Goal: Information Seeking & Learning: Learn about a topic

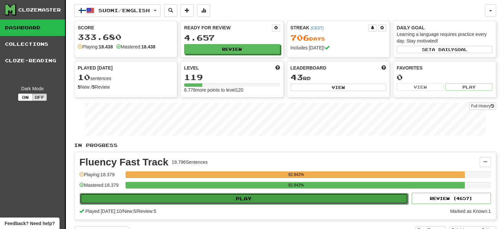
click at [225, 197] on button "Play" at bounding box center [244, 198] width 328 height 11
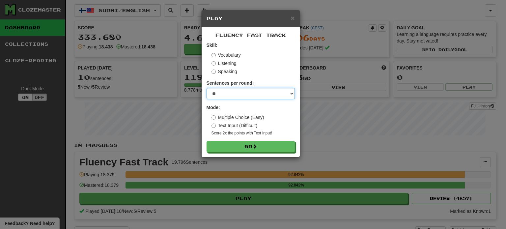
click at [224, 95] on select "* ** ** ** ** ** *** ********" at bounding box center [250, 93] width 88 height 11
select select "**"
click at [206, 88] on select "* ** ** ** ** ** *** ********" at bounding box center [250, 93] width 88 height 11
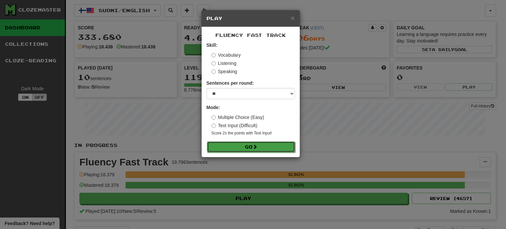
click at [244, 150] on button "Go" at bounding box center [251, 146] width 88 height 11
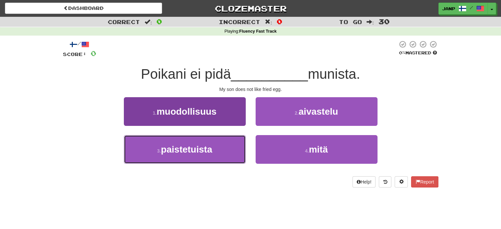
drag, startPoint x: 219, startPoint y: 156, endPoint x: 224, endPoint y: 151, distance: 7.7
click at [220, 156] on button "3 . paistetuista" at bounding box center [185, 149] width 122 height 29
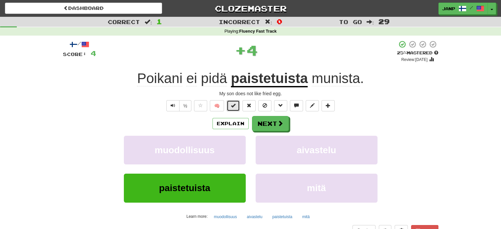
click at [230, 103] on button at bounding box center [233, 105] width 13 height 11
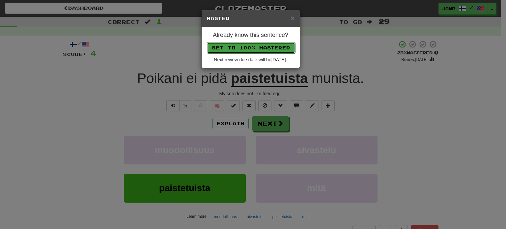
click at [258, 49] on button "Set to 100% Mastered" at bounding box center [251, 47] width 88 height 11
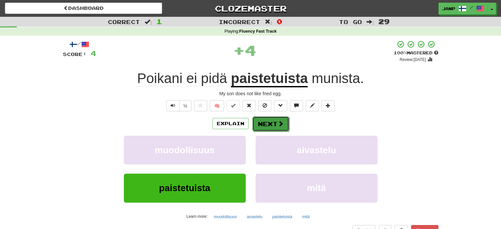
click at [278, 126] on span at bounding box center [281, 124] width 6 height 6
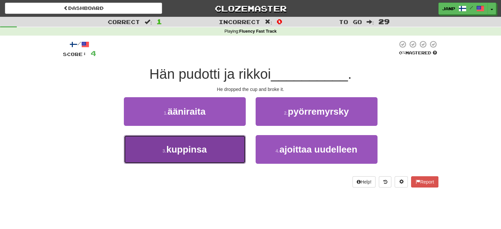
click at [213, 142] on button "3 . kuppinsa" at bounding box center [185, 149] width 122 height 29
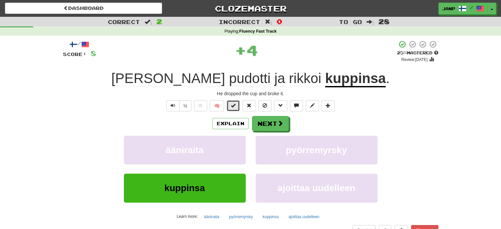
click at [233, 104] on span at bounding box center [233, 105] width 5 height 5
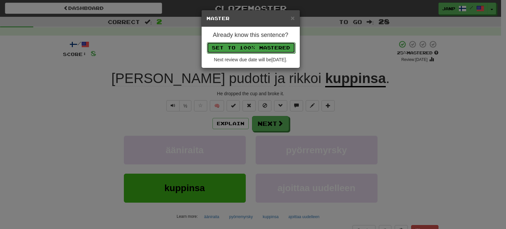
click at [261, 47] on button "Set to 100% Mastered" at bounding box center [251, 47] width 88 height 11
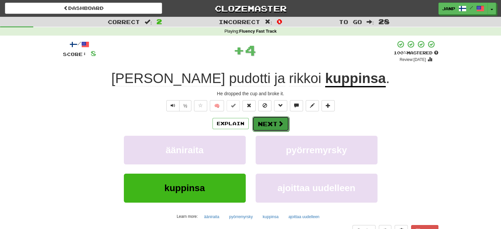
click at [275, 124] on button "Next" at bounding box center [270, 123] width 37 height 15
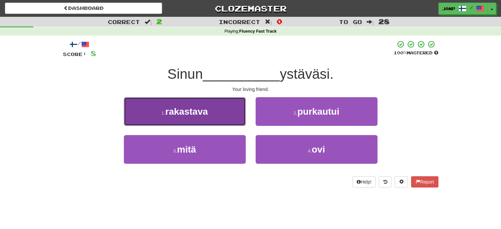
click at [208, 117] on button "1 . rakastava" at bounding box center [185, 111] width 122 height 29
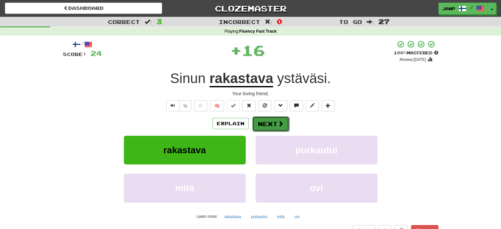
click at [281, 127] on button "Next" at bounding box center [270, 123] width 37 height 15
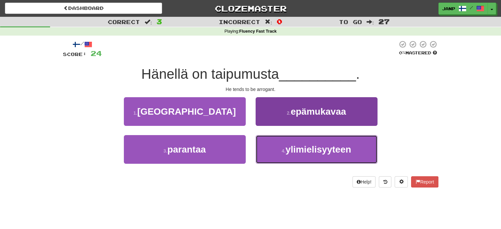
click at [280, 146] on button "4 . ylimielisyyteen" at bounding box center [317, 149] width 122 height 29
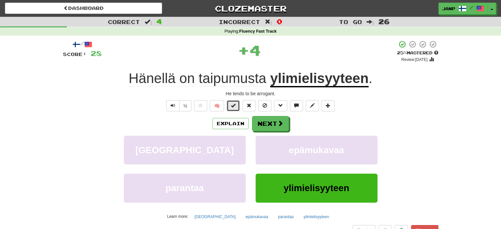
click at [232, 105] on span at bounding box center [233, 105] width 5 height 5
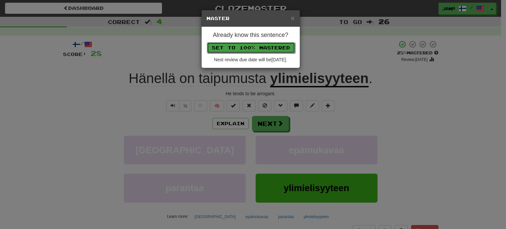
click at [258, 45] on button "Set to 100% Mastered" at bounding box center [251, 47] width 88 height 11
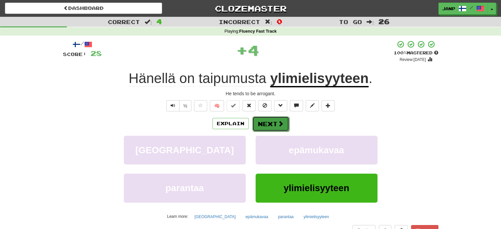
click at [278, 123] on span at bounding box center [281, 124] width 6 height 6
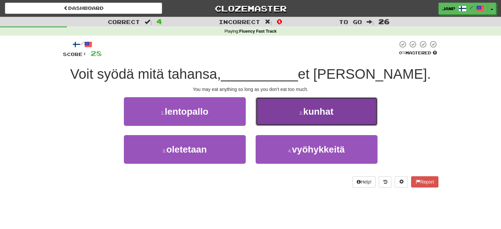
click at [290, 116] on button "2 . kunhat" at bounding box center [317, 111] width 122 height 29
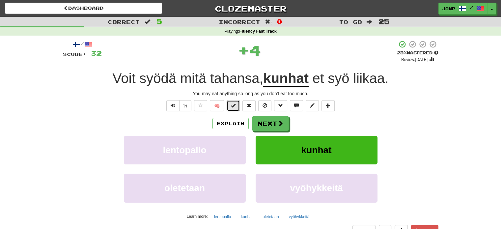
click at [238, 106] on button at bounding box center [233, 105] width 13 height 11
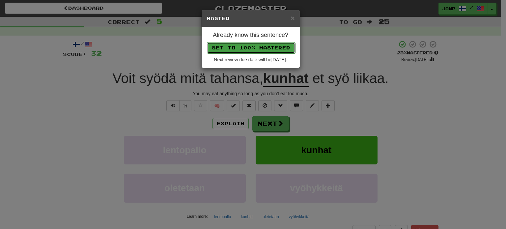
click at [266, 44] on button "Set to 100% Mastered" at bounding box center [251, 47] width 88 height 11
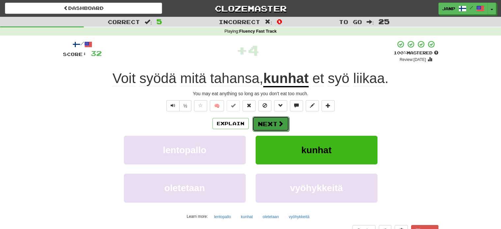
click at [274, 123] on button "Next" at bounding box center [270, 123] width 37 height 15
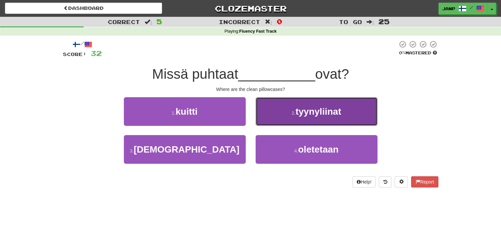
click at [285, 116] on button "2 . tyynyliinat" at bounding box center [317, 111] width 122 height 29
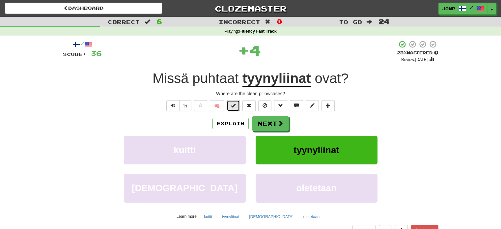
click at [237, 103] on button at bounding box center [233, 105] width 13 height 11
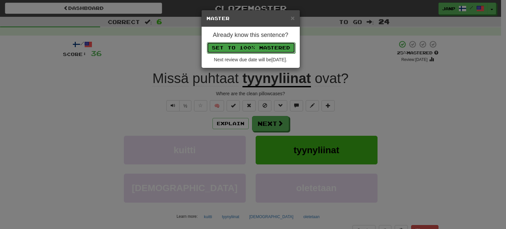
click at [263, 44] on button "Set to 100% Mastered" at bounding box center [251, 47] width 88 height 11
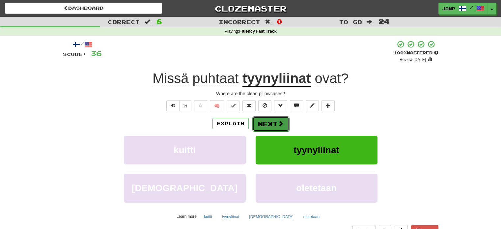
click at [278, 125] on span at bounding box center [281, 124] width 6 height 6
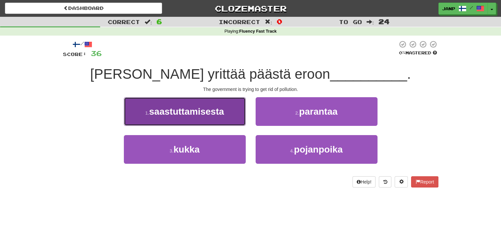
click at [225, 115] on button "1 . saastuttamisesta" at bounding box center [185, 111] width 122 height 29
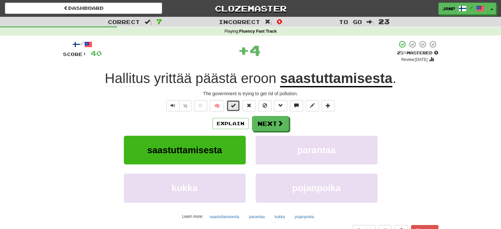
click at [234, 105] on span at bounding box center [233, 105] width 5 height 5
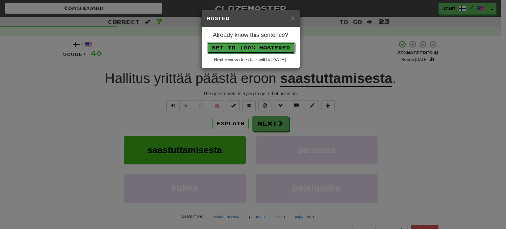
click at [267, 46] on button "Set to 100% Mastered" at bounding box center [251, 47] width 88 height 11
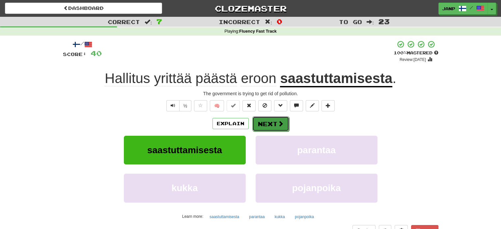
click at [274, 122] on button "Next" at bounding box center [270, 123] width 37 height 15
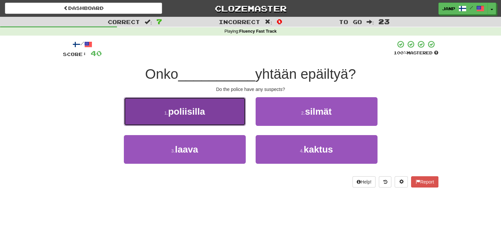
click at [199, 117] on button "1 . poliisilla" at bounding box center [185, 111] width 122 height 29
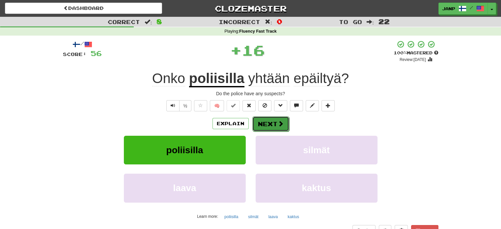
click at [270, 120] on button "Next" at bounding box center [270, 123] width 37 height 15
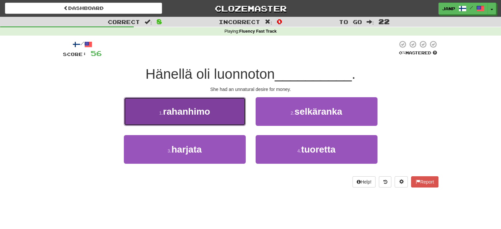
click at [213, 114] on button "1 . rahanhimo" at bounding box center [185, 111] width 122 height 29
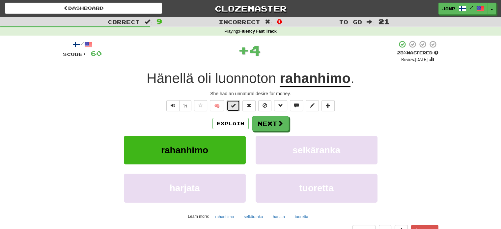
click at [237, 106] on button at bounding box center [233, 105] width 13 height 11
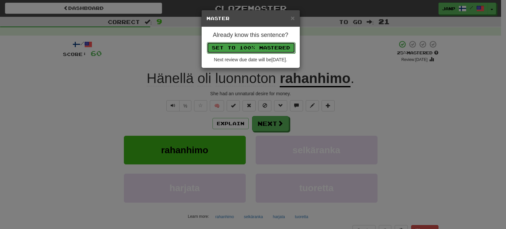
click at [264, 46] on button "Set to 100% Mastered" at bounding box center [251, 47] width 88 height 11
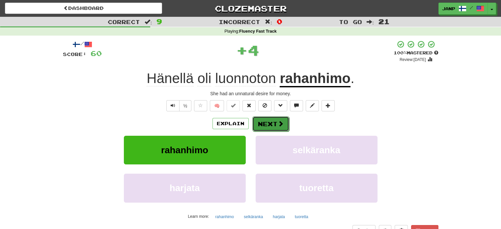
click at [273, 122] on button "Next" at bounding box center [270, 123] width 37 height 15
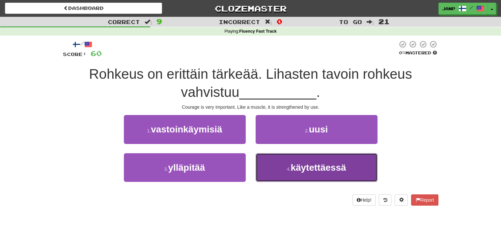
click at [282, 163] on button "4 . käytettäessä" at bounding box center [317, 167] width 122 height 29
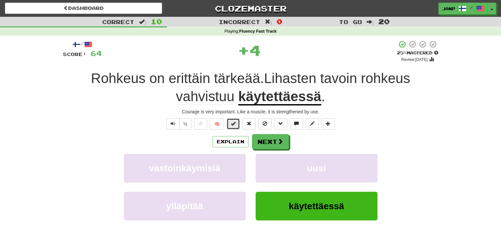
click at [235, 122] on span at bounding box center [233, 123] width 5 height 5
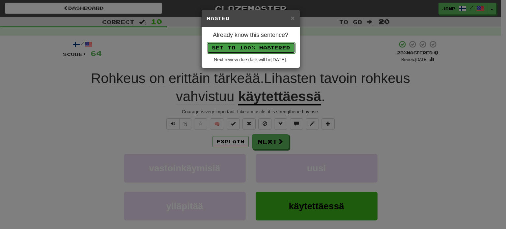
click at [262, 47] on button "Set to 100% Mastered" at bounding box center [251, 47] width 88 height 11
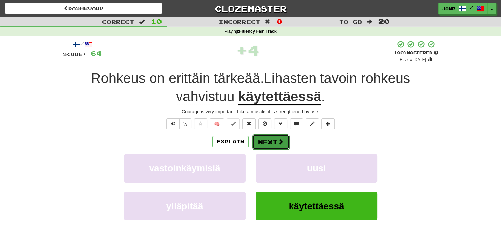
click at [273, 140] on button "Next" at bounding box center [270, 141] width 37 height 15
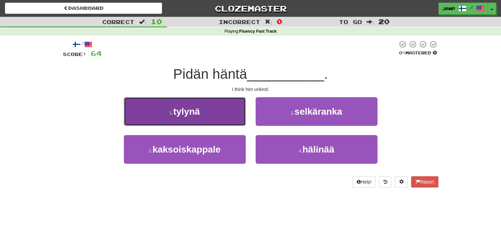
click at [230, 120] on button "1 . tylynä" at bounding box center [185, 111] width 122 height 29
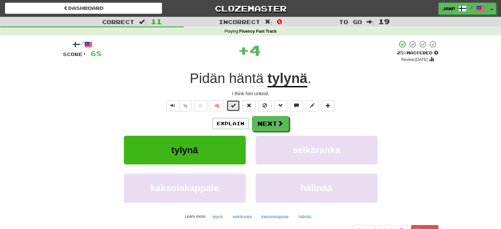
click at [240, 108] on button at bounding box center [233, 105] width 13 height 11
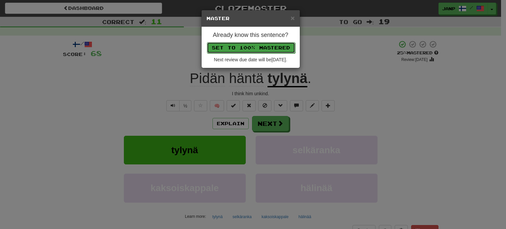
click at [256, 44] on button "Set to 100% Mastered" at bounding box center [251, 47] width 88 height 11
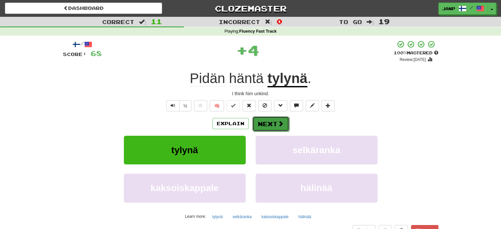
click at [281, 125] on span at bounding box center [281, 124] width 6 height 6
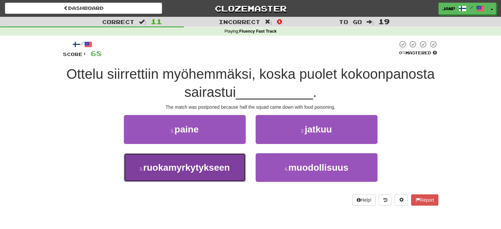
click at [233, 160] on button "3 . ruokamyrkytykseen" at bounding box center [185, 167] width 122 height 29
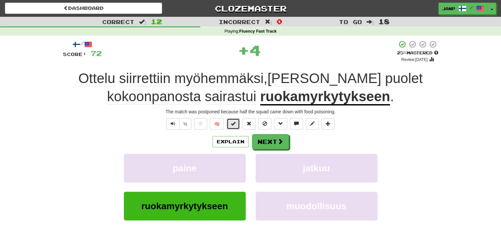
click at [234, 124] on span at bounding box center [233, 123] width 5 height 5
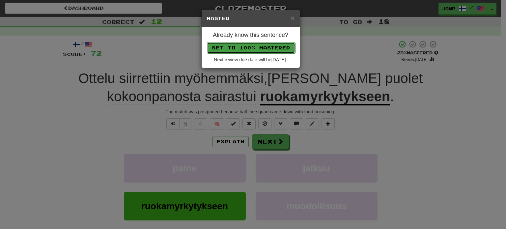
click at [264, 50] on button "Set to 100% Mastered" at bounding box center [251, 47] width 88 height 11
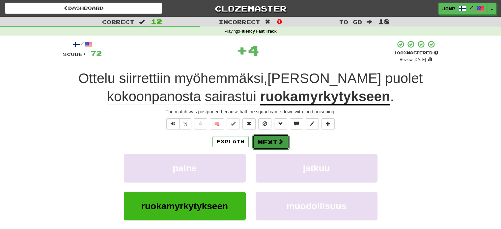
click at [275, 142] on button "Next" at bounding box center [270, 141] width 37 height 15
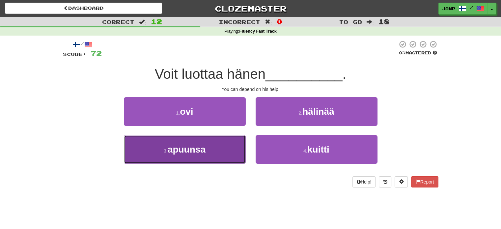
click at [236, 156] on button "3 . apuunsa" at bounding box center [185, 149] width 122 height 29
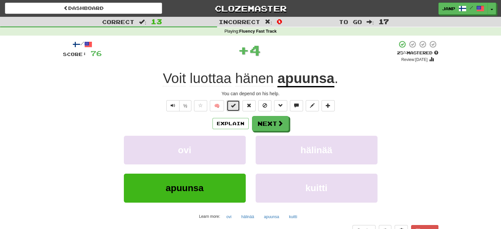
click at [235, 105] on span at bounding box center [233, 105] width 5 height 5
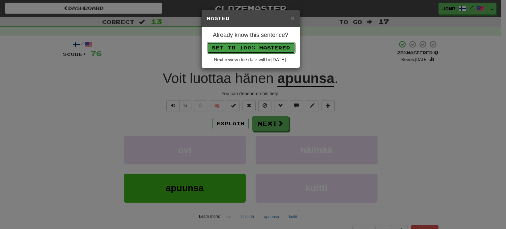
click at [258, 44] on button "Set to 100% Mastered" at bounding box center [251, 47] width 88 height 11
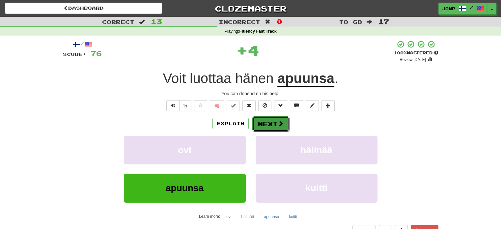
click at [276, 125] on button "Next" at bounding box center [270, 123] width 37 height 15
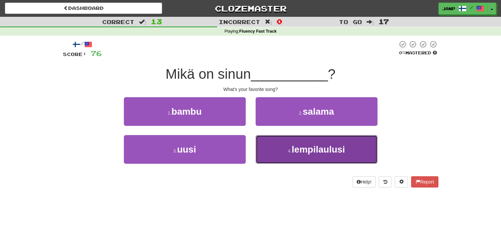
click at [289, 154] on button "4 . lempilaulusi" at bounding box center [317, 149] width 122 height 29
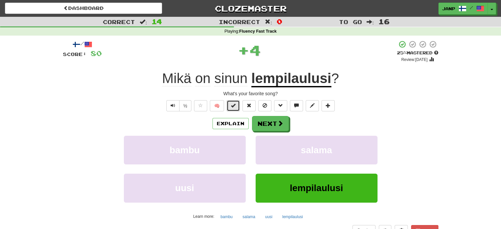
click at [234, 104] on span at bounding box center [233, 105] width 5 height 5
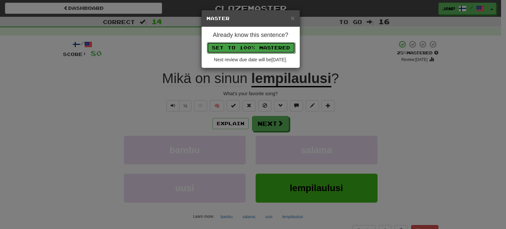
click at [255, 46] on button "Set to 100% Mastered" at bounding box center [251, 47] width 88 height 11
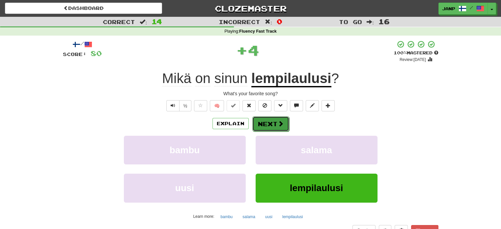
click at [281, 125] on span at bounding box center [281, 124] width 6 height 6
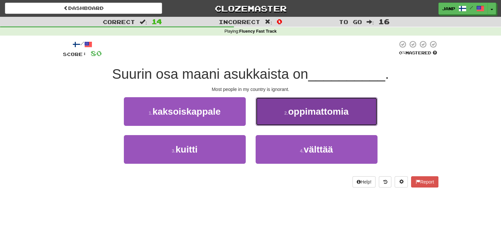
click at [294, 116] on span "oppimattomia" at bounding box center [318, 111] width 61 height 10
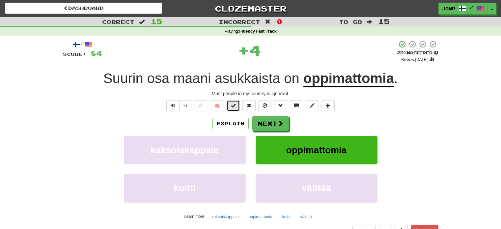
click at [236, 107] on button at bounding box center [233, 105] width 13 height 11
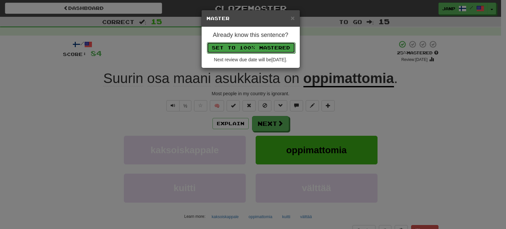
click at [259, 46] on button "Set to 100% Mastered" at bounding box center [251, 47] width 88 height 11
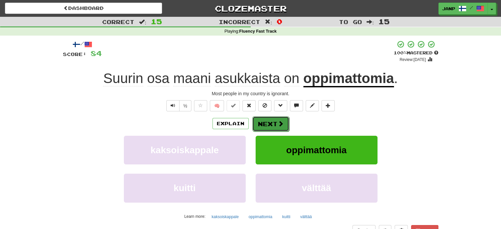
click at [283, 124] on button "Next" at bounding box center [270, 123] width 37 height 15
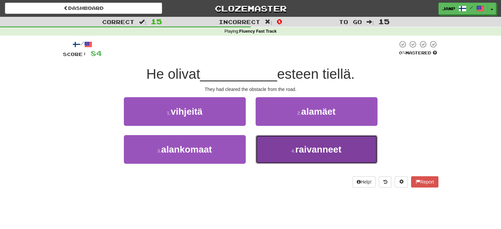
click at [298, 158] on button "4 . raivanneet" at bounding box center [317, 149] width 122 height 29
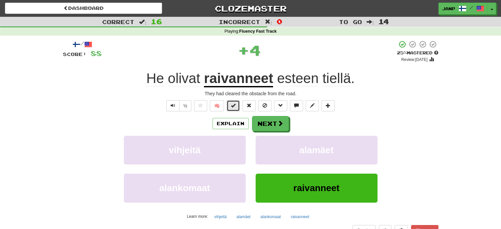
click at [237, 103] on button at bounding box center [233, 105] width 13 height 11
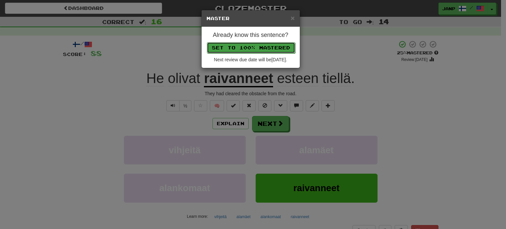
click at [265, 48] on button "Set to 100% Mastered" at bounding box center [251, 47] width 88 height 11
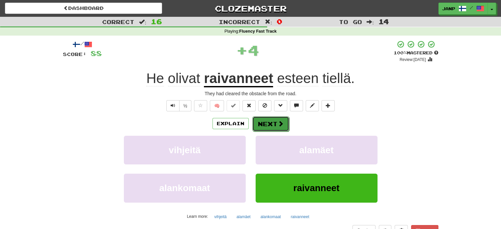
click at [280, 125] on span at bounding box center [281, 124] width 6 height 6
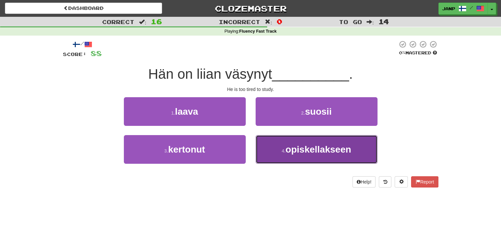
click at [292, 150] on span "opiskellakseen" at bounding box center [319, 149] width 66 height 10
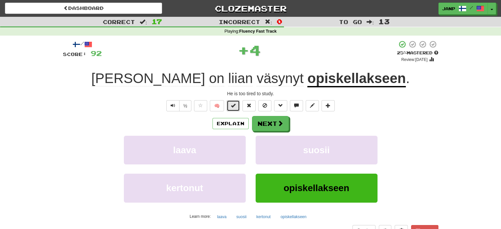
click at [236, 104] on button at bounding box center [233, 105] width 13 height 11
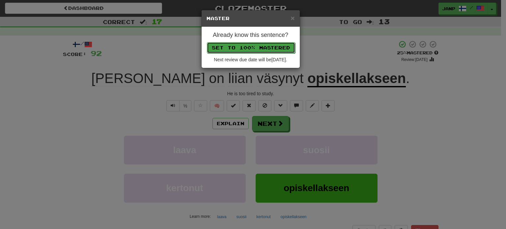
click at [253, 46] on button "Set to 100% Mastered" at bounding box center [251, 47] width 88 height 11
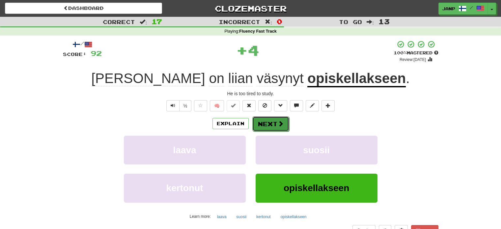
click at [276, 125] on button "Next" at bounding box center [270, 123] width 37 height 15
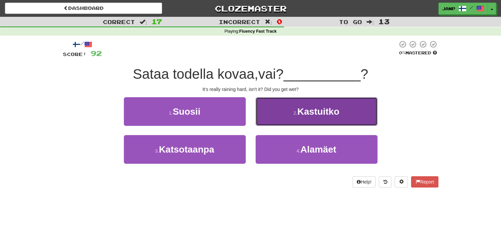
click at [313, 117] on button "2 . Kastuitko" at bounding box center [317, 111] width 122 height 29
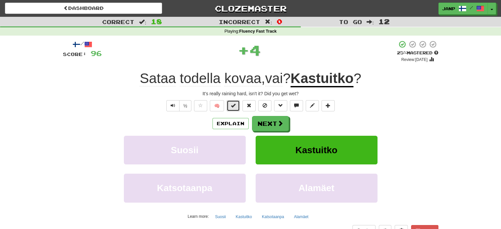
click at [235, 104] on span at bounding box center [233, 105] width 5 height 5
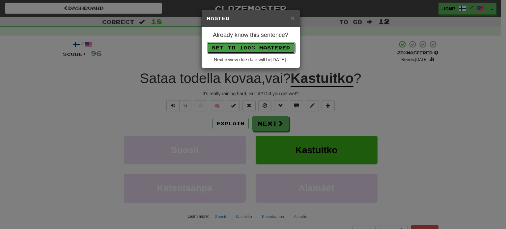
click at [247, 50] on button "Set to 100% Mastered" at bounding box center [251, 47] width 88 height 11
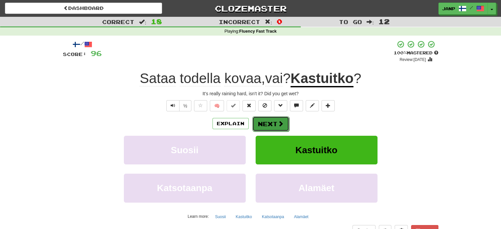
click at [267, 128] on button "Next" at bounding box center [270, 123] width 37 height 15
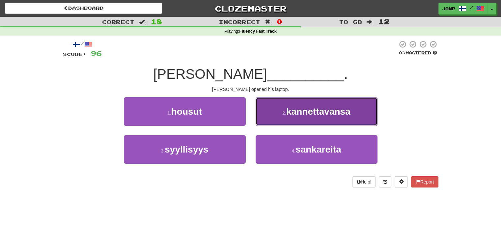
click at [293, 121] on button "2 . kannettavansa" at bounding box center [317, 111] width 122 height 29
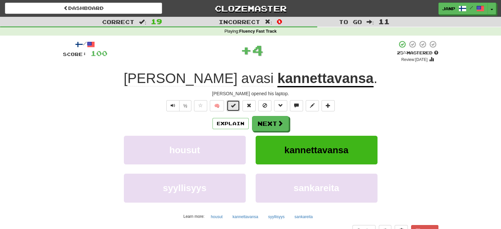
click at [233, 107] on span at bounding box center [233, 105] width 5 height 5
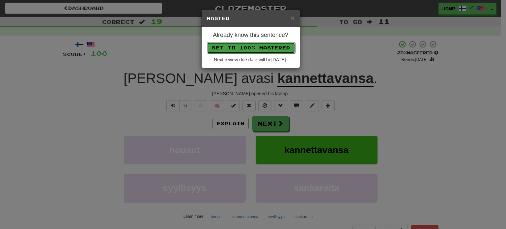
click at [255, 48] on button "Set to 100% Mastered" at bounding box center [251, 47] width 88 height 11
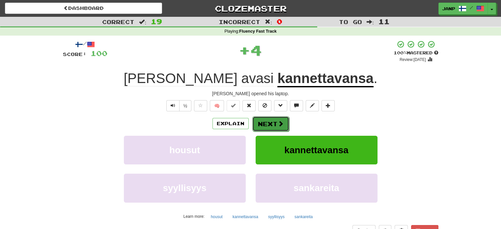
click at [274, 125] on button "Next" at bounding box center [270, 123] width 37 height 15
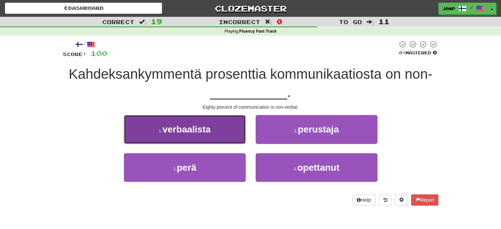
click at [219, 134] on button "1 . verbaalista" at bounding box center [185, 129] width 122 height 29
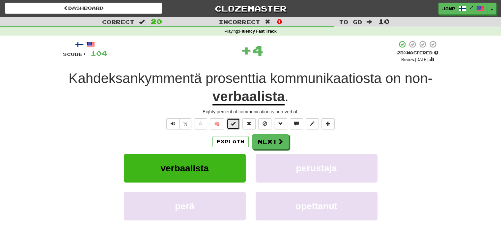
click at [232, 121] on span at bounding box center [233, 123] width 5 height 5
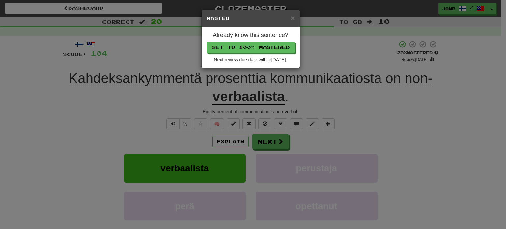
click at [256, 42] on p "Set to 100% Mastered" at bounding box center [250, 47] width 88 height 11
click at [256, 42] on button "Set to 100% Mastered" at bounding box center [251, 47] width 88 height 11
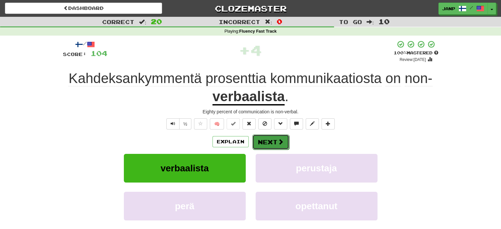
click at [270, 143] on button "Next" at bounding box center [270, 141] width 37 height 15
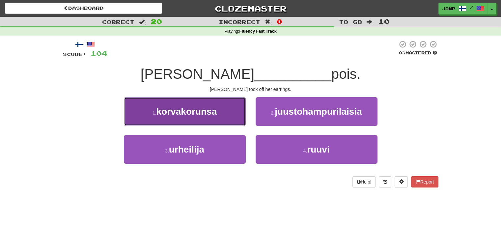
click at [228, 125] on button "1 . korvakorunsa" at bounding box center [185, 111] width 122 height 29
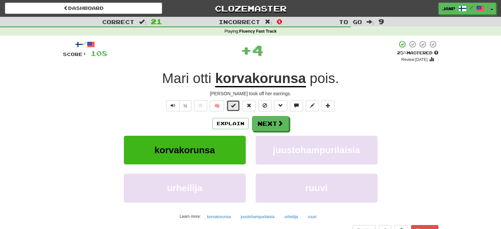
click at [232, 106] on span at bounding box center [233, 105] width 5 height 5
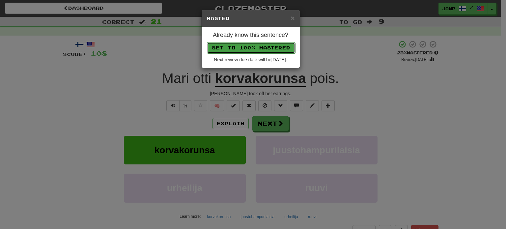
click at [259, 44] on button "Set to 100% Mastered" at bounding box center [251, 47] width 88 height 11
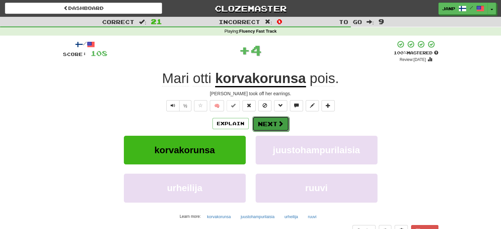
click at [267, 124] on button "Next" at bounding box center [270, 123] width 37 height 15
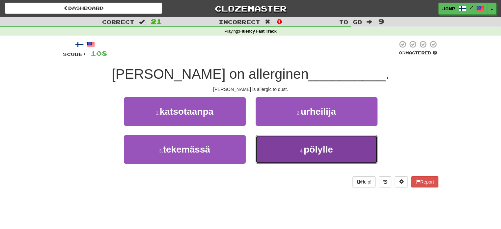
click at [276, 149] on button "4 . pölylle" at bounding box center [317, 149] width 122 height 29
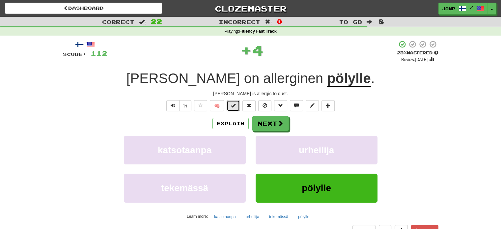
click at [235, 100] on button at bounding box center [233, 105] width 13 height 11
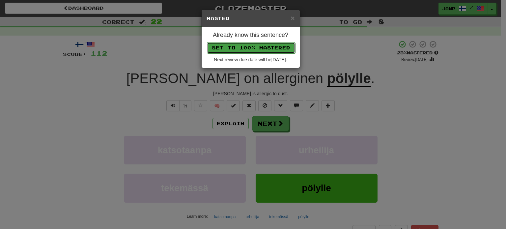
click at [260, 45] on button "Set to 100% Mastered" at bounding box center [251, 47] width 88 height 11
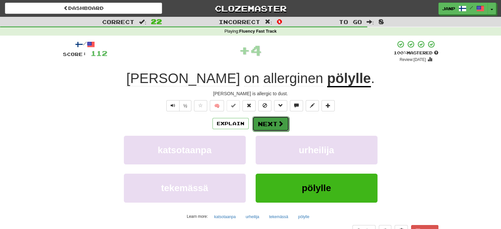
click at [273, 125] on button "Next" at bounding box center [270, 123] width 37 height 15
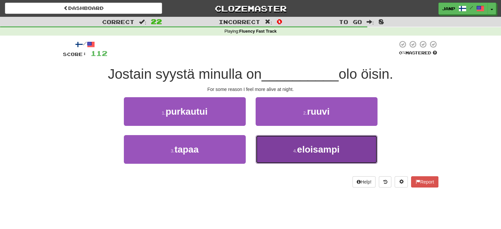
click at [279, 161] on button "4 . eloisampi" at bounding box center [317, 149] width 122 height 29
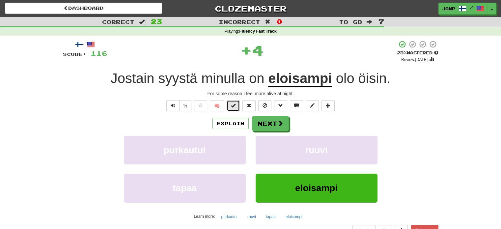
click at [234, 101] on button at bounding box center [233, 105] width 13 height 11
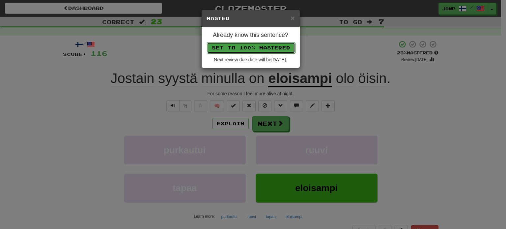
click at [260, 45] on button "Set to 100% Mastered" at bounding box center [251, 47] width 88 height 11
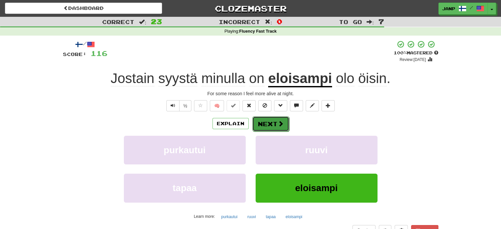
click at [283, 124] on button "Next" at bounding box center [270, 123] width 37 height 15
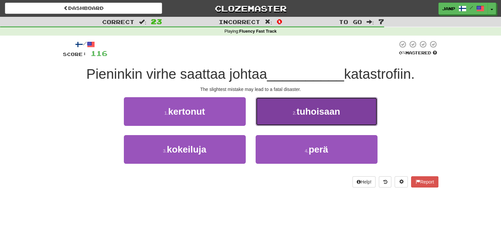
click at [291, 118] on button "2 . tuhoisaan" at bounding box center [317, 111] width 122 height 29
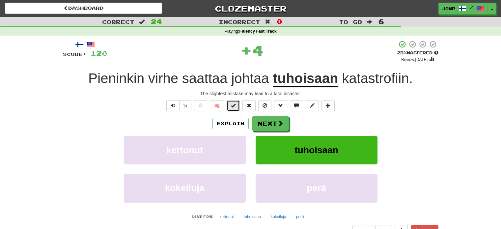
click at [235, 103] on span at bounding box center [233, 105] width 5 height 5
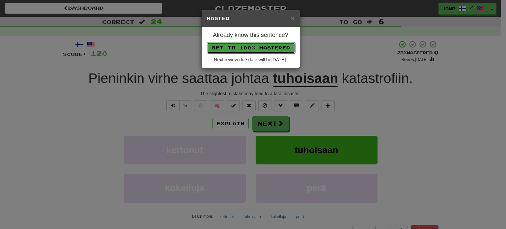
click at [240, 44] on button "Set to 100% Mastered" at bounding box center [251, 47] width 88 height 11
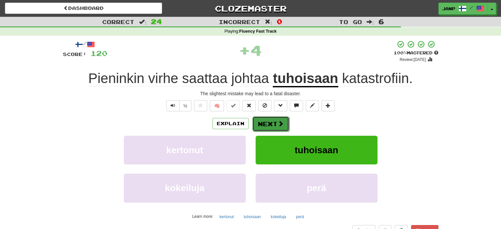
click at [275, 125] on button "Next" at bounding box center [270, 123] width 37 height 15
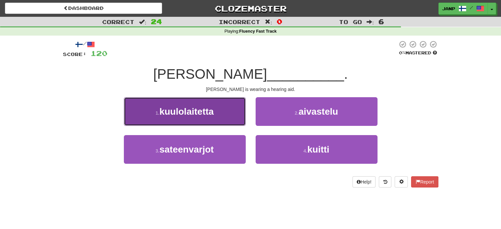
click at [216, 114] on button "1 . kuulolaitetta" at bounding box center [185, 111] width 122 height 29
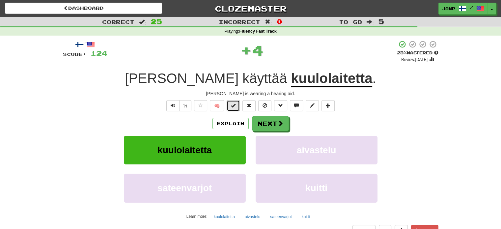
click at [233, 103] on span at bounding box center [233, 105] width 5 height 5
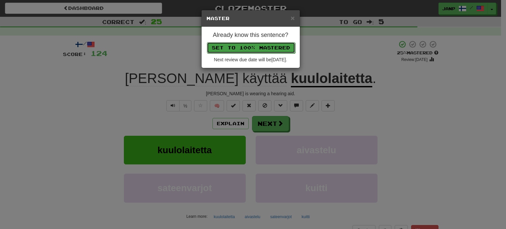
click at [255, 46] on button "Set to 100% Mastered" at bounding box center [251, 47] width 88 height 11
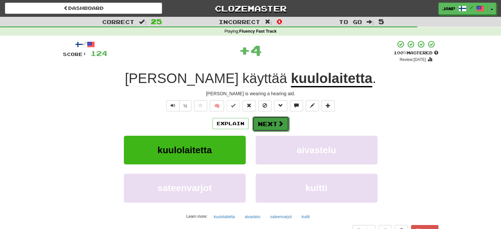
click at [267, 122] on button "Next" at bounding box center [270, 123] width 37 height 15
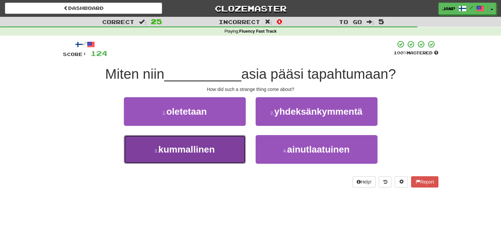
click at [217, 154] on button "3 . kummallinen" at bounding box center [185, 149] width 122 height 29
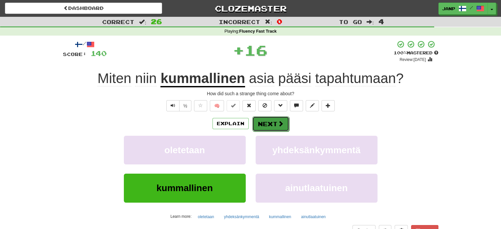
click at [261, 122] on button "Next" at bounding box center [270, 123] width 37 height 15
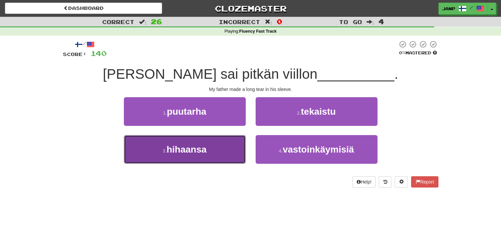
click at [232, 151] on button "3 . hihaansa" at bounding box center [185, 149] width 122 height 29
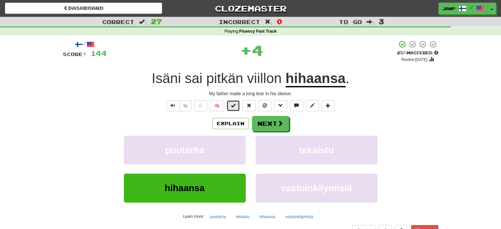
click at [234, 108] on span at bounding box center [233, 105] width 5 height 5
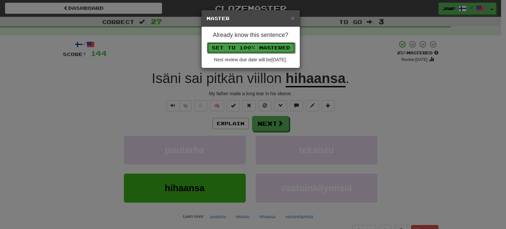
click at [258, 48] on button "Set to 100% Mastered" at bounding box center [251, 47] width 88 height 11
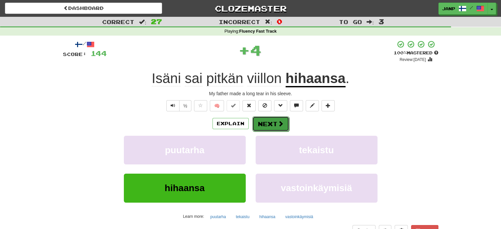
click at [270, 125] on button "Next" at bounding box center [270, 123] width 37 height 15
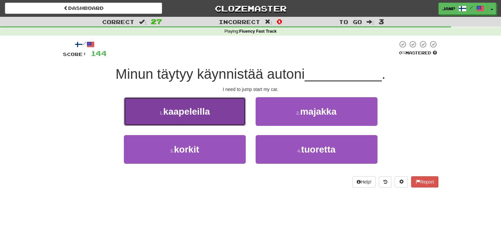
click at [233, 118] on button "1 . kaapeleilla" at bounding box center [185, 111] width 122 height 29
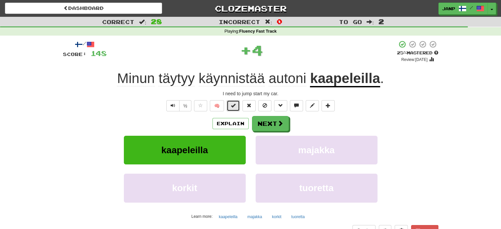
click at [238, 103] on button at bounding box center [233, 105] width 13 height 11
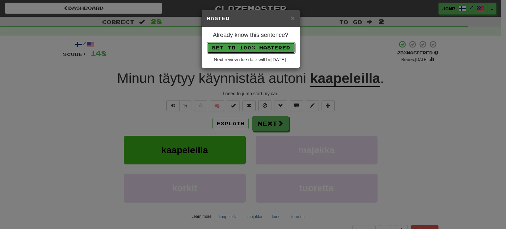
click at [254, 47] on button "Set to 100% Mastered" at bounding box center [251, 47] width 88 height 11
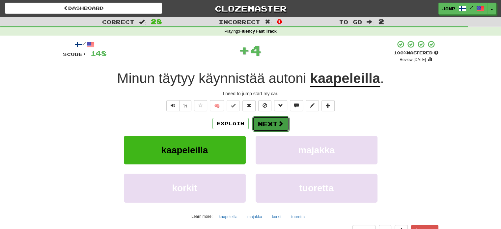
click at [270, 122] on button "Next" at bounding box center [270, 123] width 37 height 15
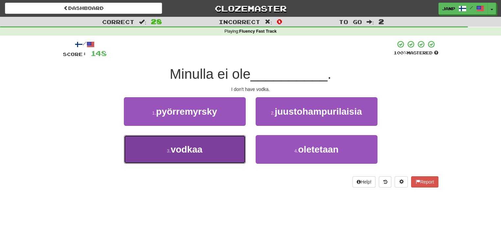
click at [230, 154] on button "3 . vodkaa" at bounding box center [185, 149] width 122 height 29
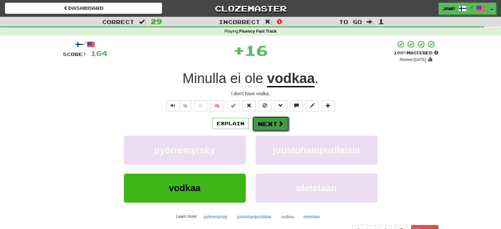
click at [268, 120] on button "Next" at bounding box center [270, 123] width 37 height 15
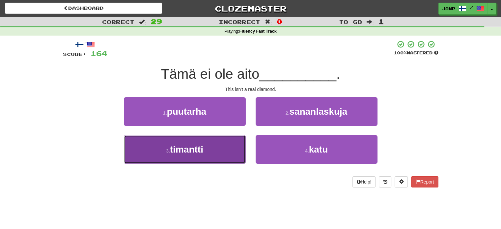
click at [213, 149] on button "3 . timantti" at bounding box center [185, 149] width 122 height 29
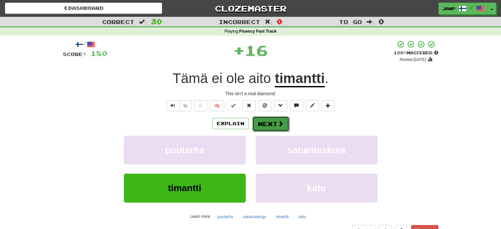
click at [265, 120] on button "Next" at bounding box center [270, 123] width 37 height 15
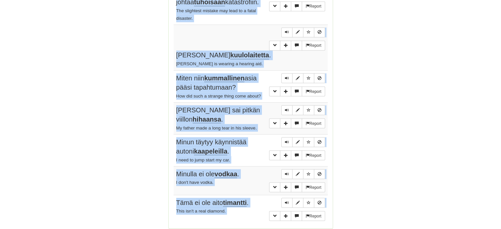
scroll to position [1216, 0]
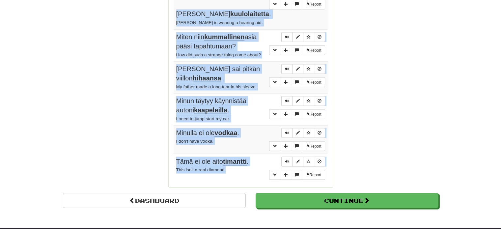
drag, startPoint x: 174, startPoint y: 118, endPoint x: 245, endPoint y: 112, distance: 71.1
copy tbody "Loremip do sita consectetura elitsed. Do eiu temp inc utla etdol mag. Aliqua En…"
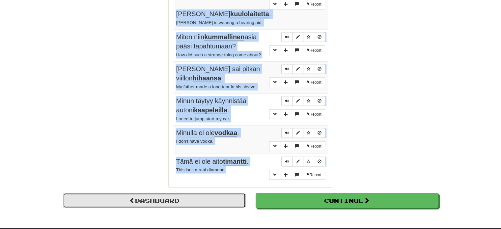
click at [155, 193] on link "Dashboard" at bounding box center [154, 200] width 183 height 15
